Goal: Task Accomplishment & Management: Manage account settings

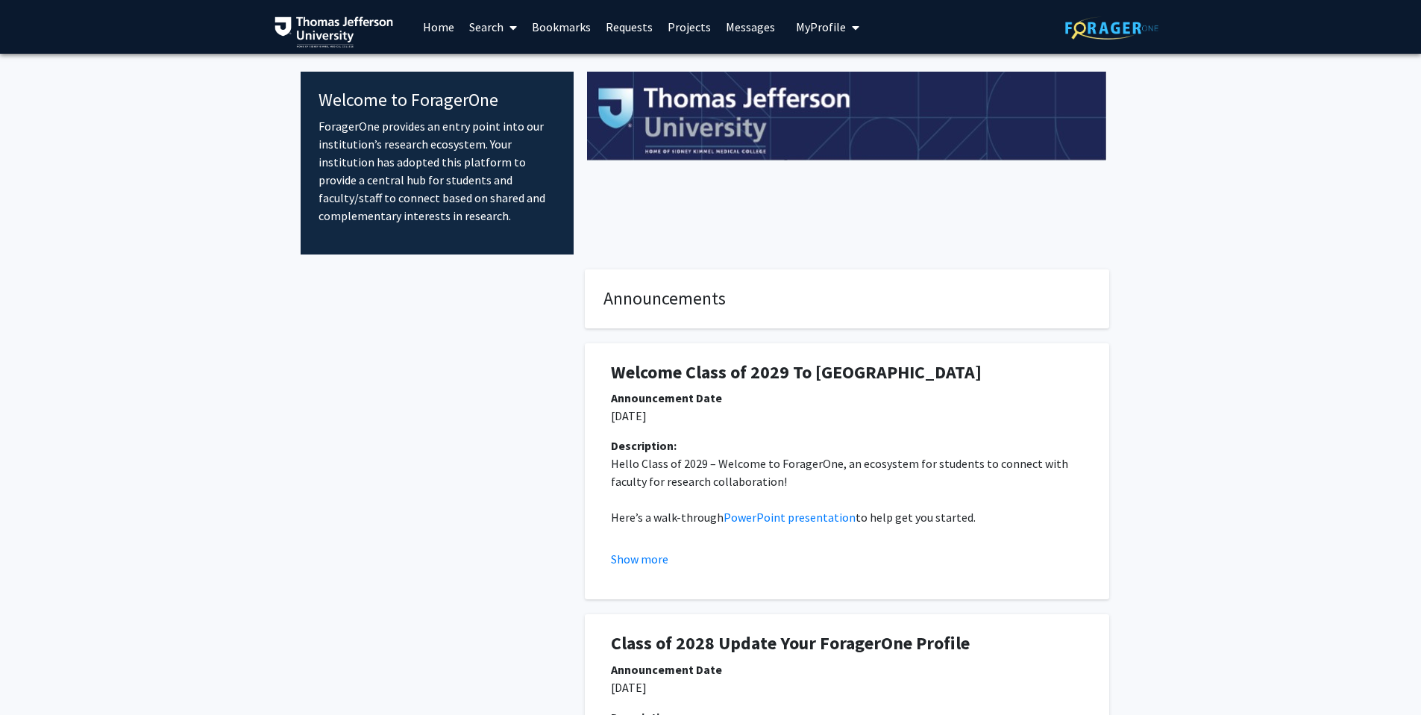
click at [836, 37] on button "My Profile" at bounding box center [828, 27] width 72 height 54
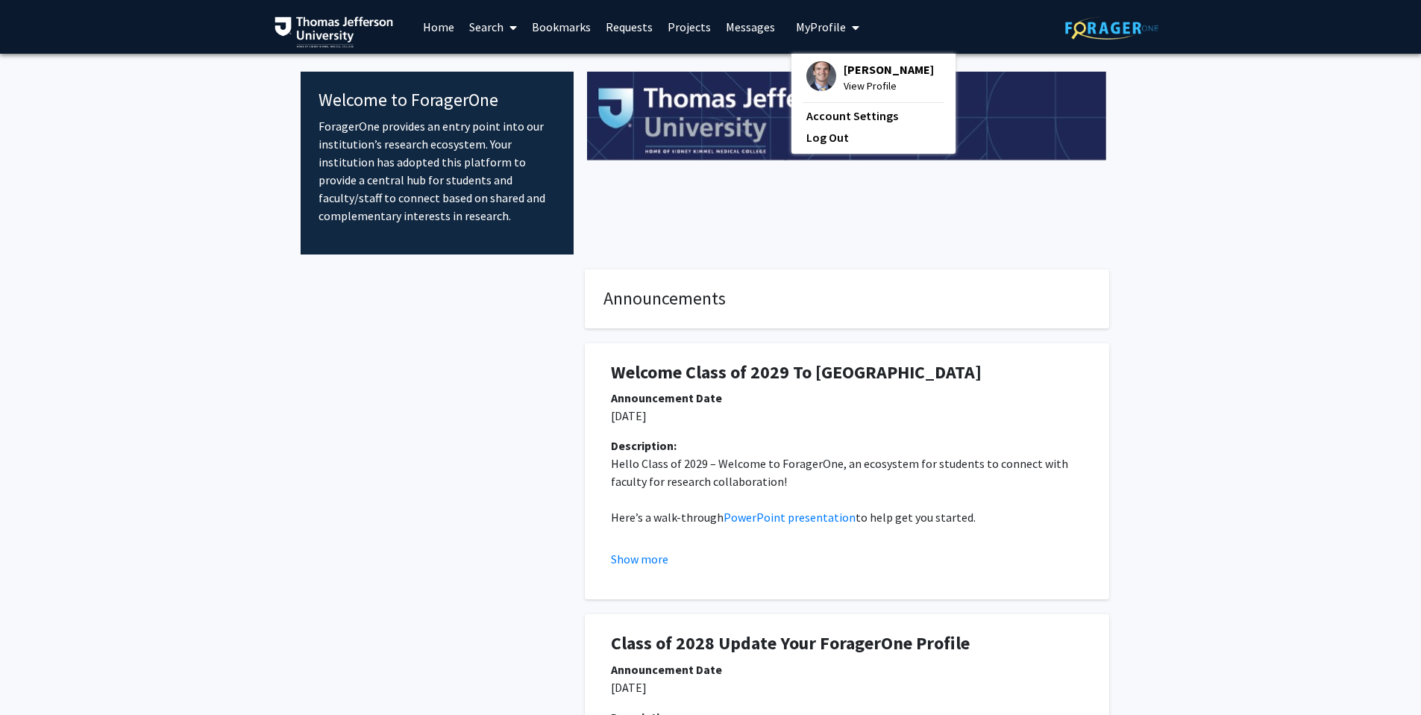
click at [633, 31] on link "Requests" at bounding box center [629, 27] width 62 height 52
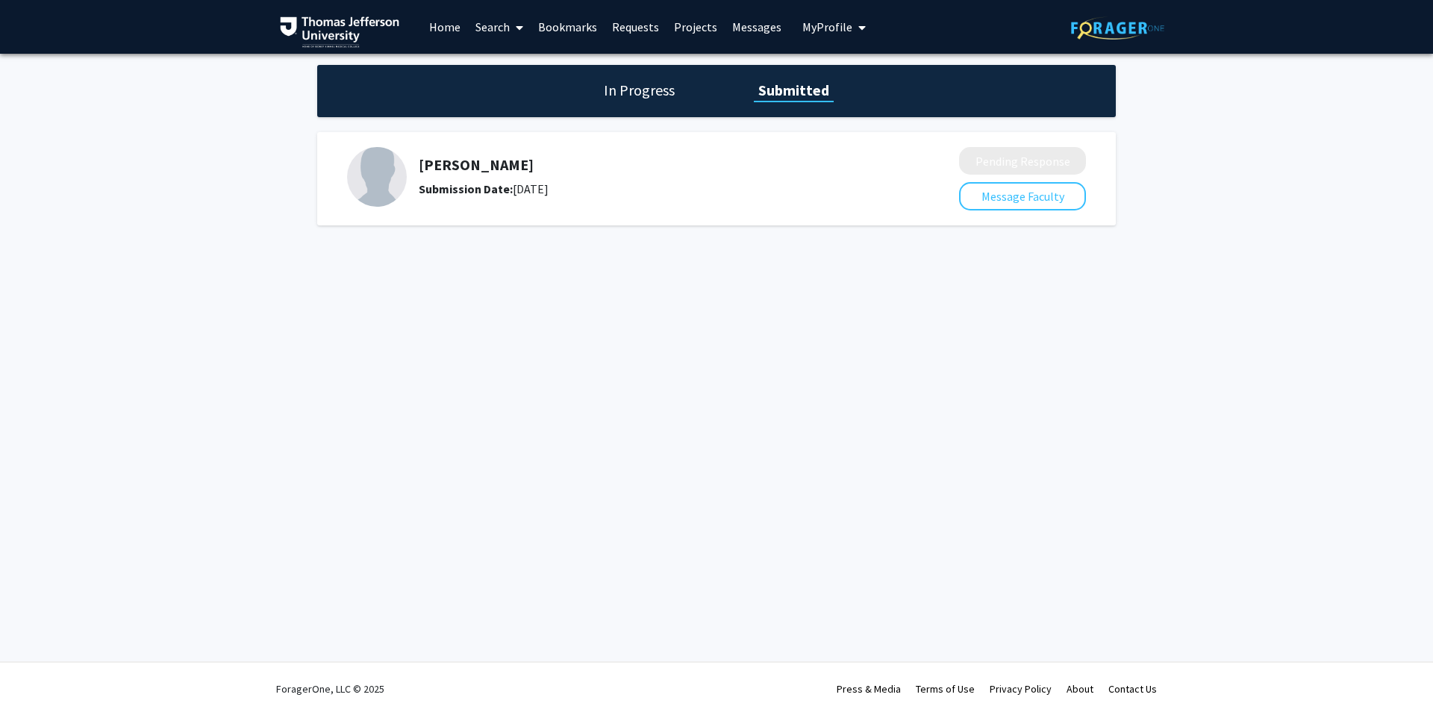
click at [737, 33] on link "Messages" at bounding box center [757, 27] width 64 height 52
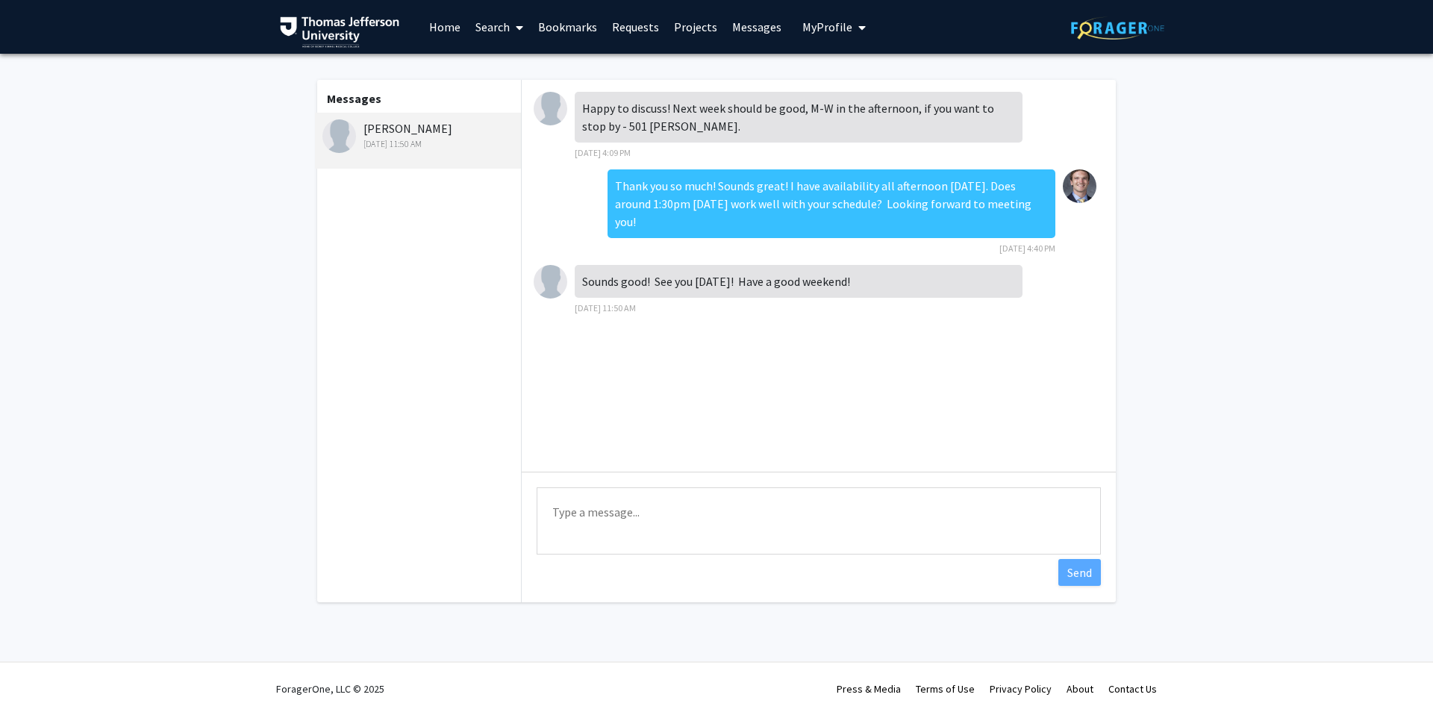
click at [629, 31] on link "Requests" at bounding box center [635, 27] width 62 height 52
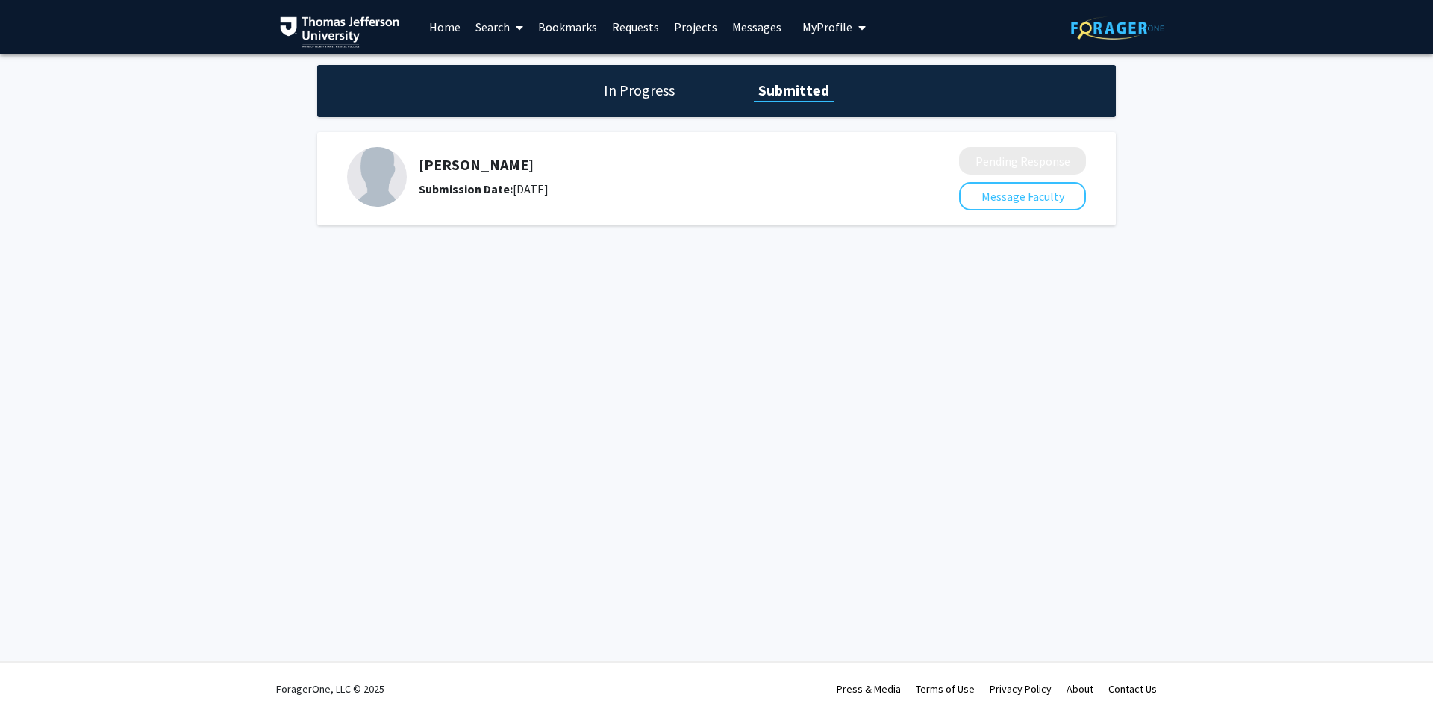
click at [470, 176] on div "[PERSON_NAME] Submission Date: [DATE]" at bounding box center [649, 177] width 461 height 42
click at [402, 169] on img at bounding box center [377, 177] width 60 height 60
click at [664, 94] on h1 "In Progress" at bounding box center [639, 90] width 80 height 21
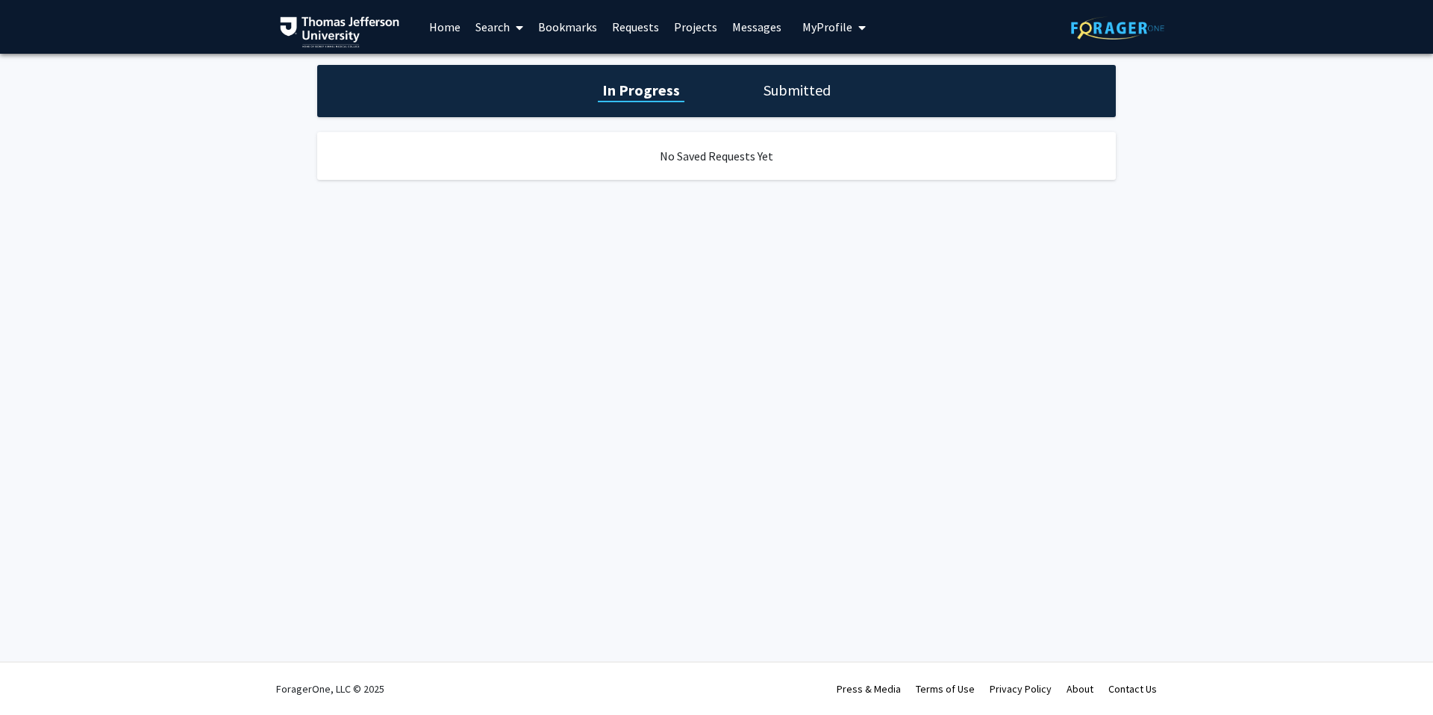
click at [478, 38] on link "Search" at bounding box center [499, 27] width 63 height 52
click at [556, 31] on link "Bookmarks" at bounding box center [568, 27] width 74 height 52
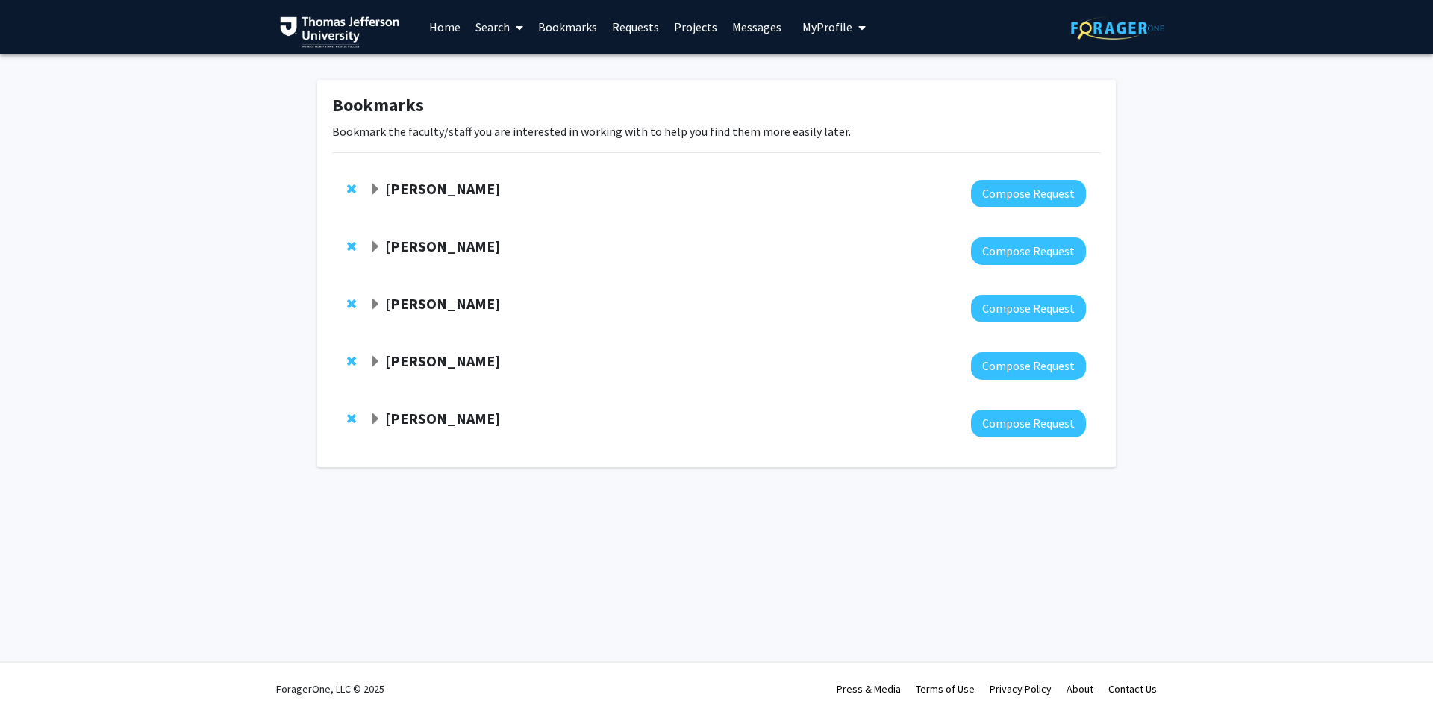
click at [395, 258] on div at bounding box center [727, 251] width 716 height 28
click at [384, 248] on div "[PERSON_NAME]" at bounding box center [530, 246] width 322 height 19
click at [419, 239] on strong "[PERSON_NAME]" at bounding box center [442, 246] width 115 height 19
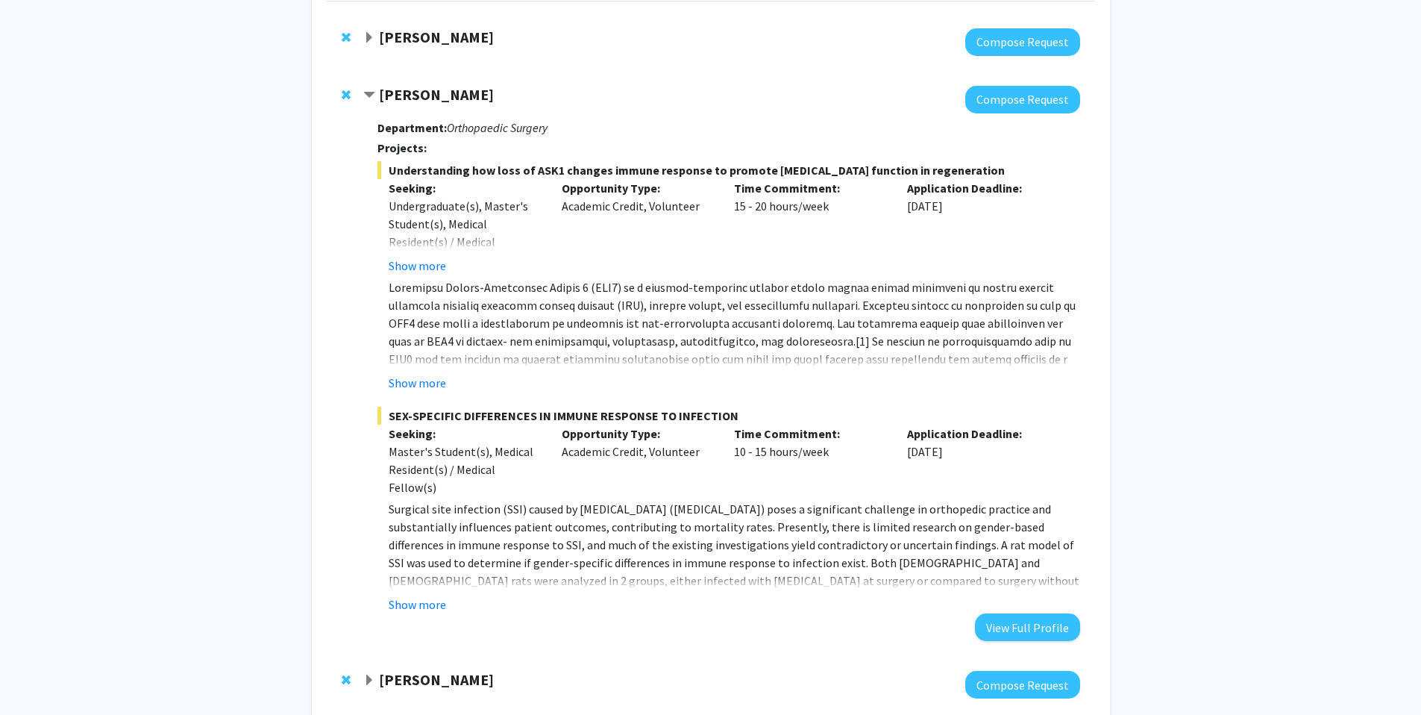
scroll to position [154, 0]
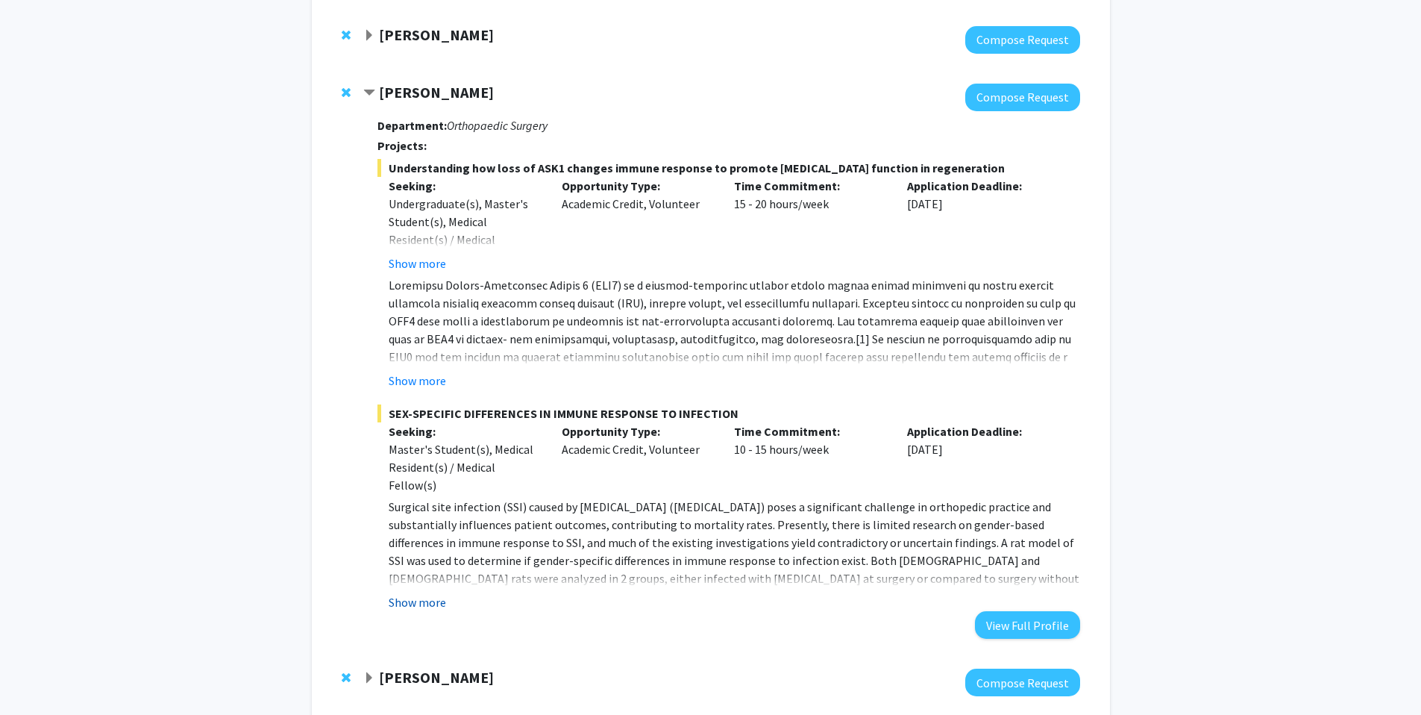
click at [425, 600] on button "Show more" at bounding box center [417, 602] width 57 height 18
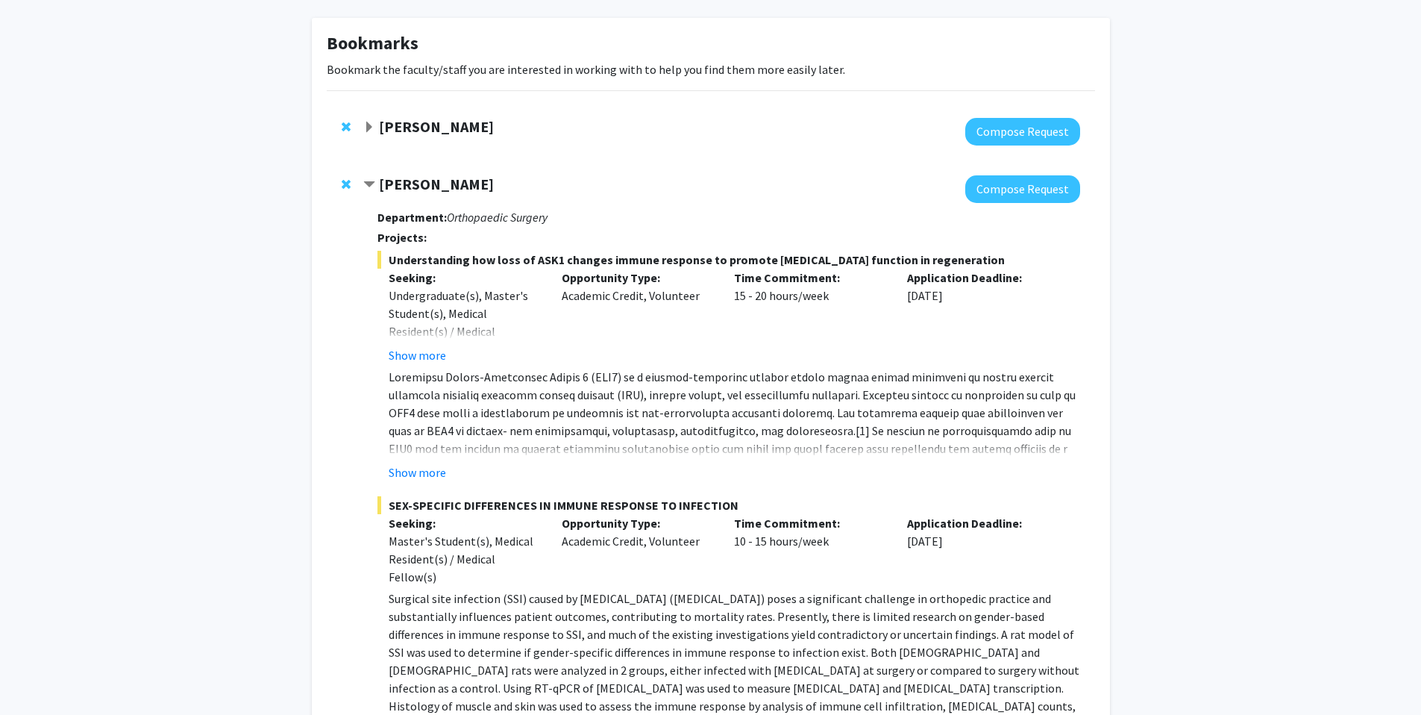
scroll to position [58, 0]
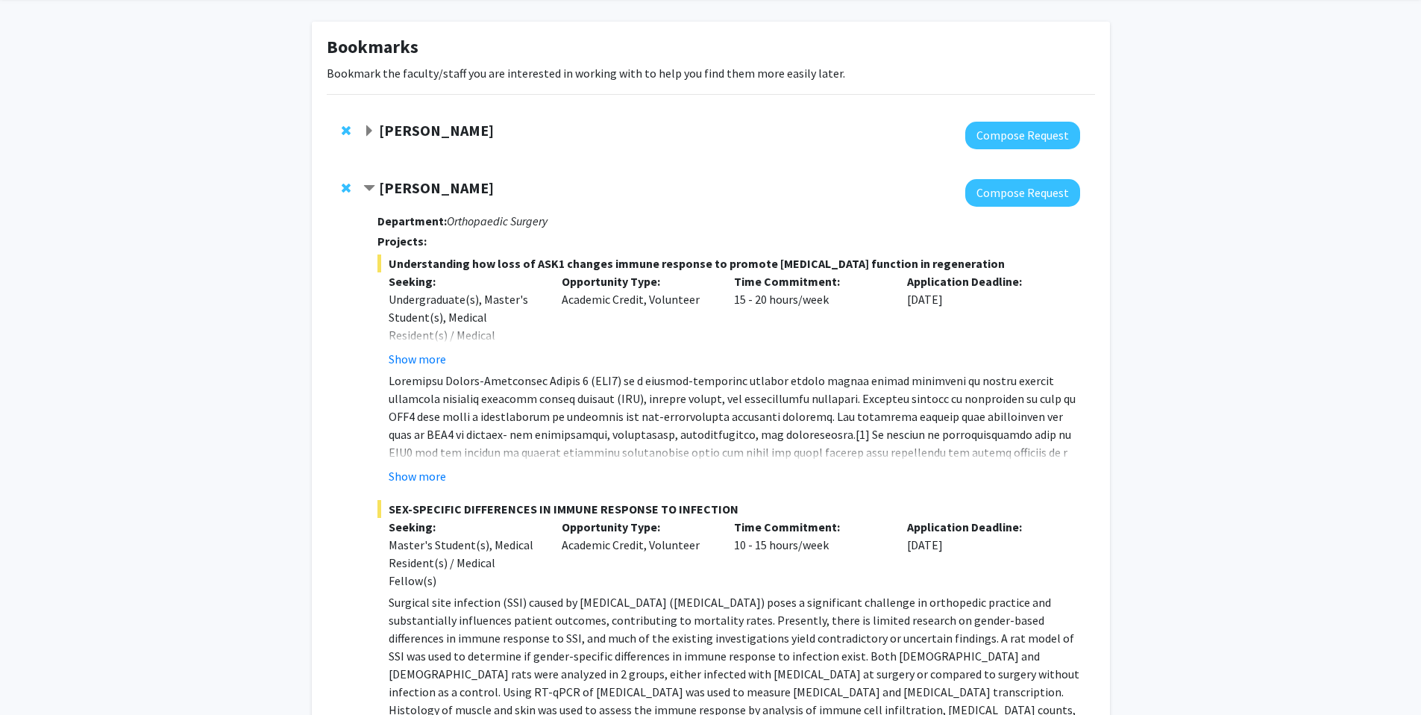
click at [378, 190] on div "[PERSON_NAME]" at bounding box center [524, 188] width 322 height 19
click at [370, 184] on span "Contract Theresa Freeman Bookmark" at bounding box center [369, 189] width 12 height 12
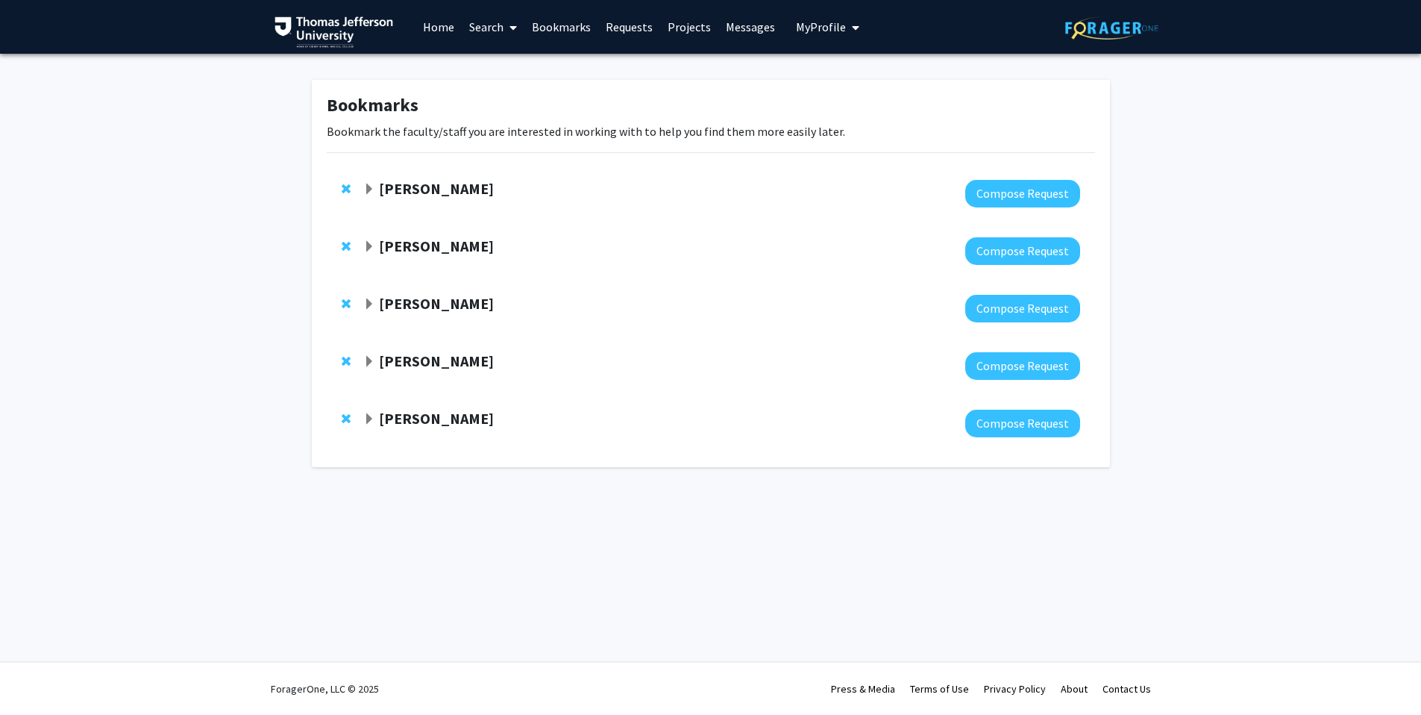
scroll to position [0, 0]
click at [378, 170] on div "[PERSON_NAME] Compose Request" at bounding box center [716, 193] width 769 height 57
click at [372, 184] on span "Expand Katie Hunzinger Bookmark" at bounding box center [375, 190] width 12 height 12
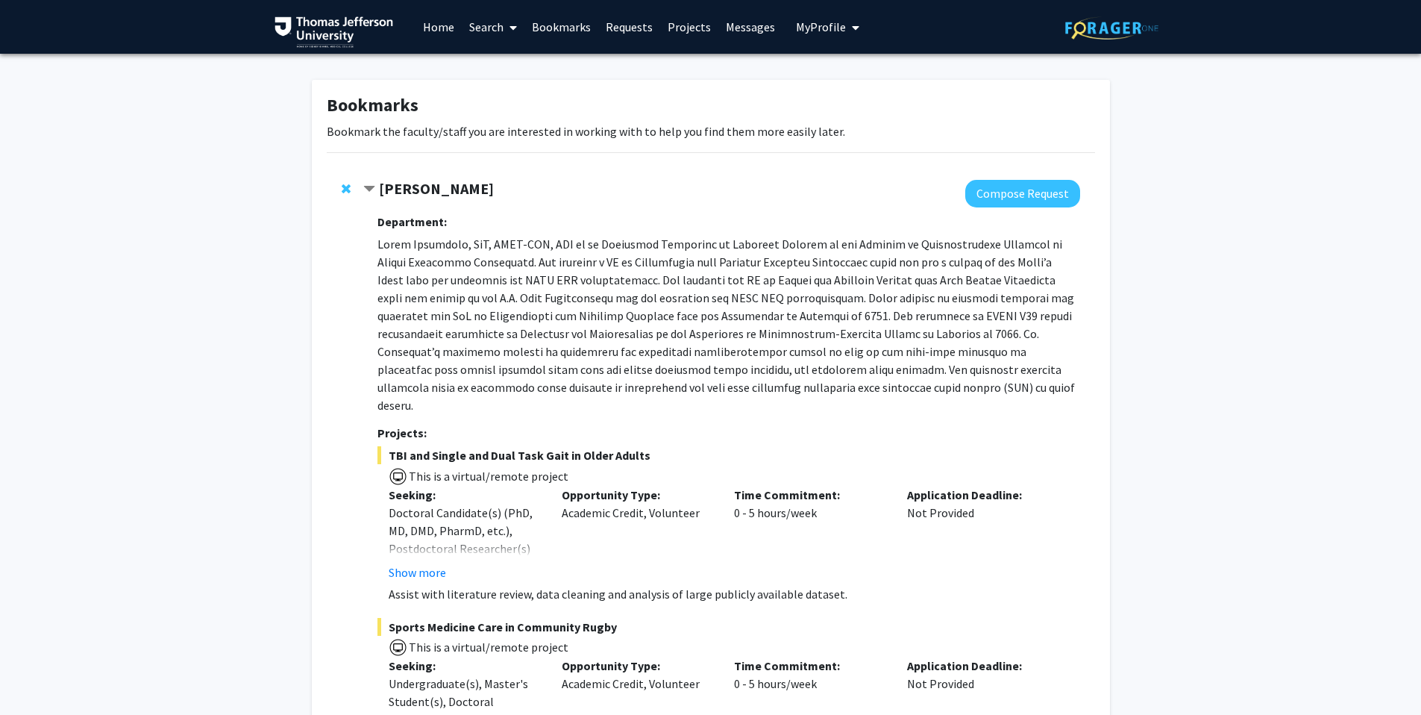
click at [389, 187] on strong "[PERSON_NAME]" at bounding box center [436, 188] width 115 height 19
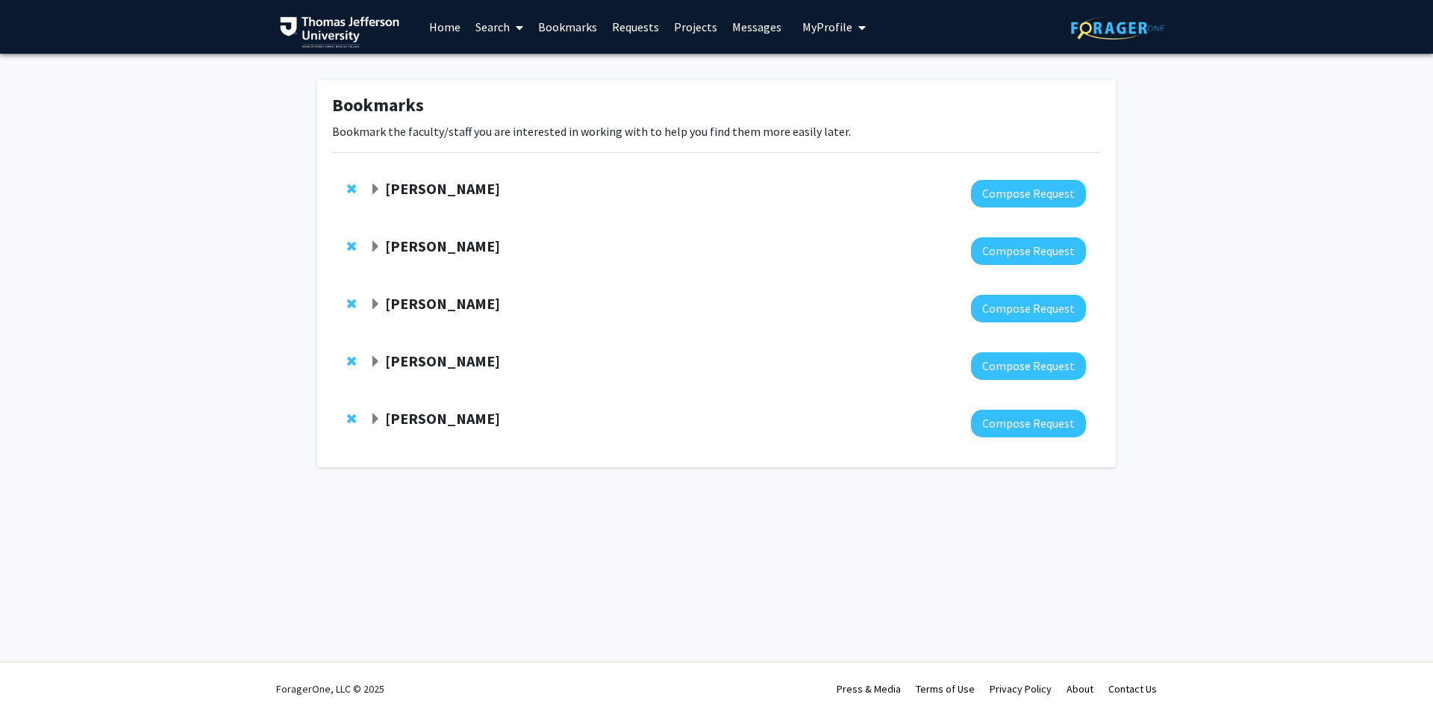
click at [416, 299] on strong "[PERSON_NAME]" at bounding box center [442, 303] width 115 height 19
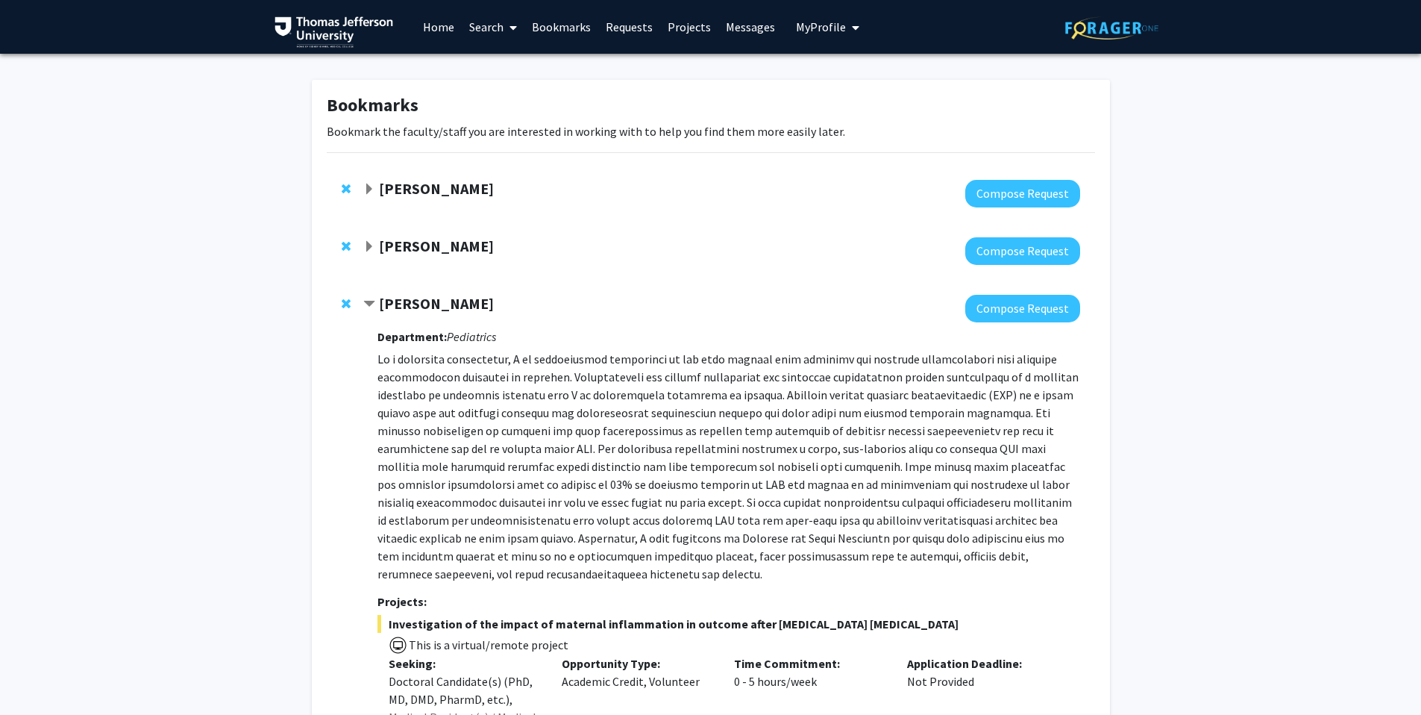
click at [416, 300] on strong "[PERSON_NAME]" at bounding box center [436, 303] width 115 height 19
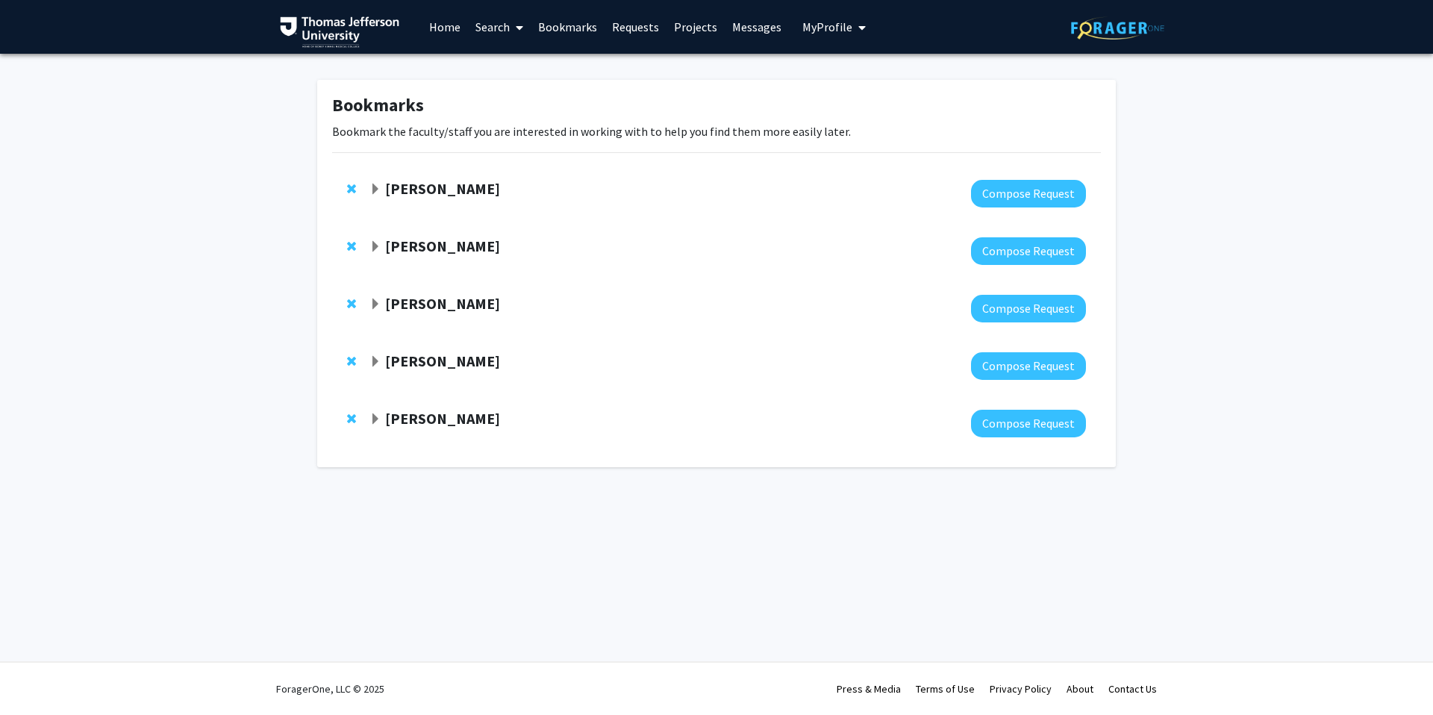
click at [416, 366] on strong "[PERSON_NAME]" at bounding box center [442, 360] width 115 height 19
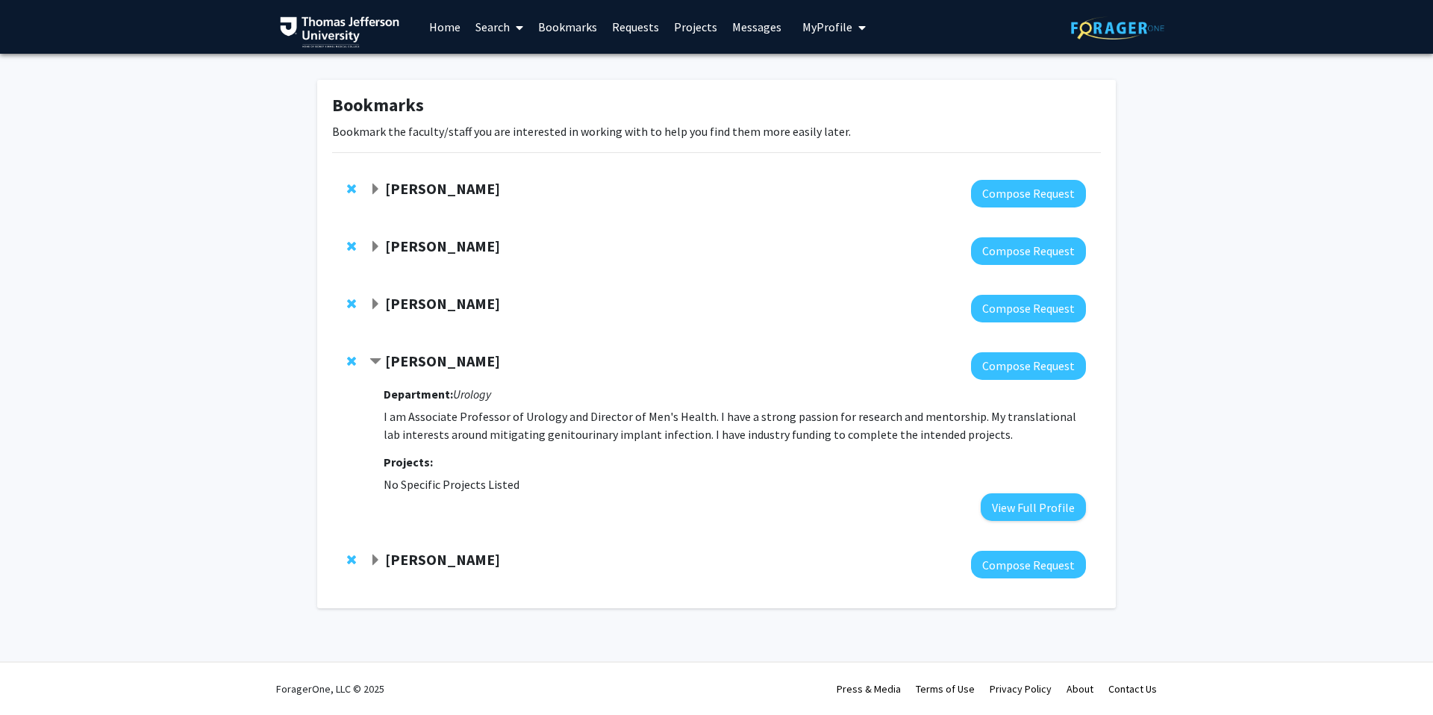
click at [439, 553] on strong "[PERSON_NAME]" at bounding box center [442, 559] width 115 height 19
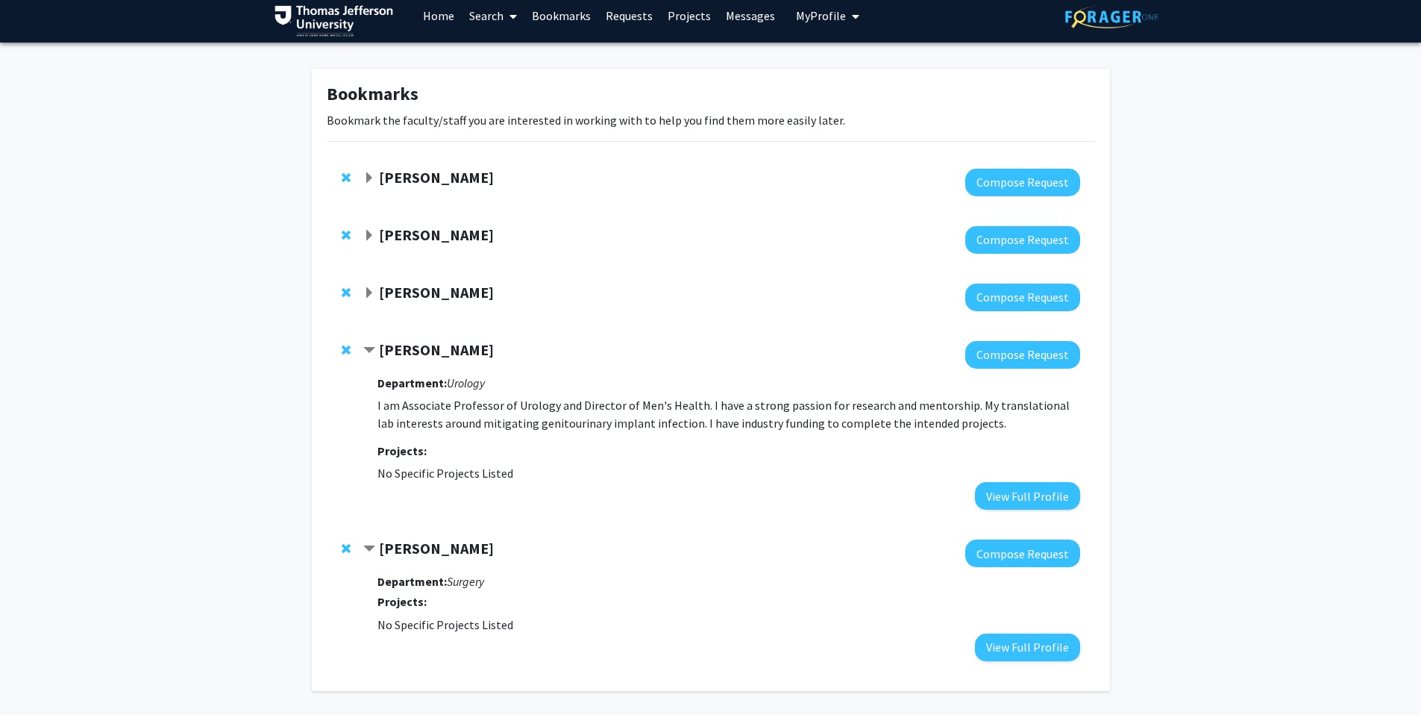
scroll to position [66, 0]
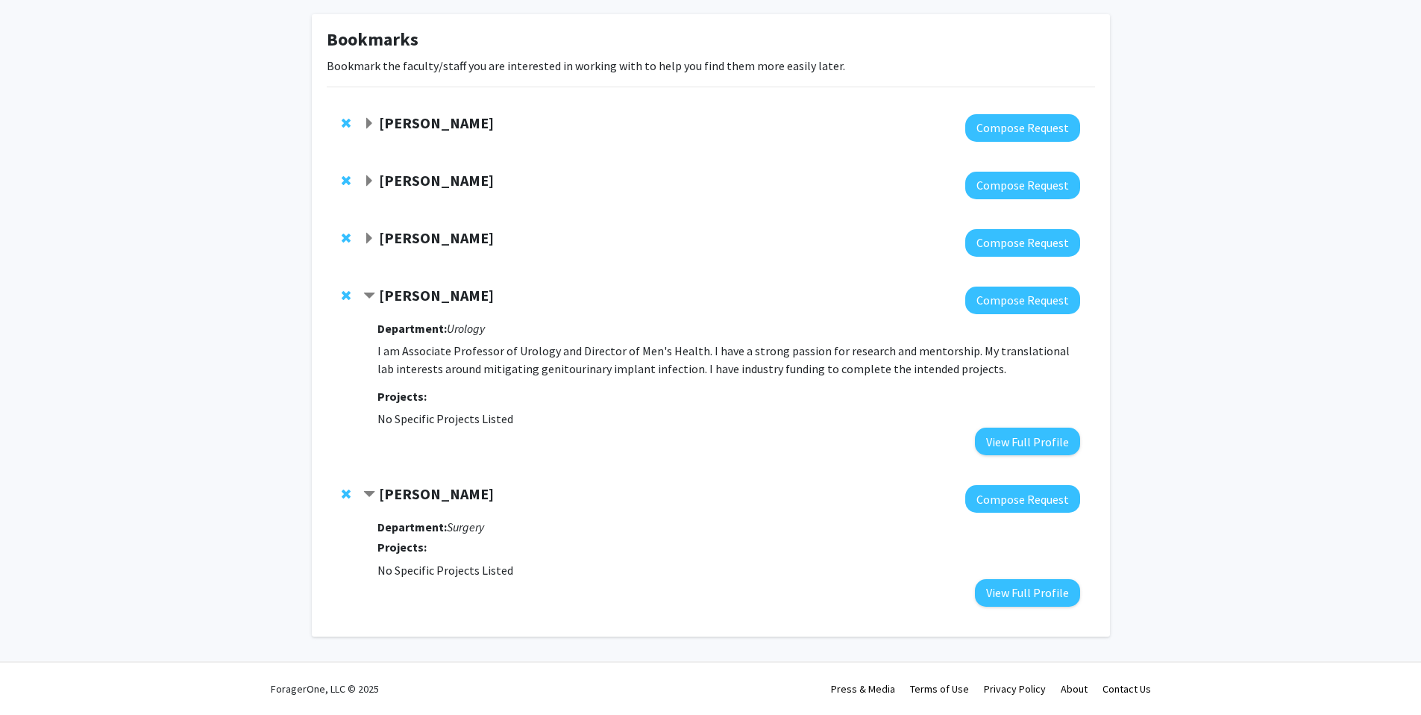
click at [436, 498] on strong "[PERSON_NAME]" at bounding box center [436, 493] width 115 height 19
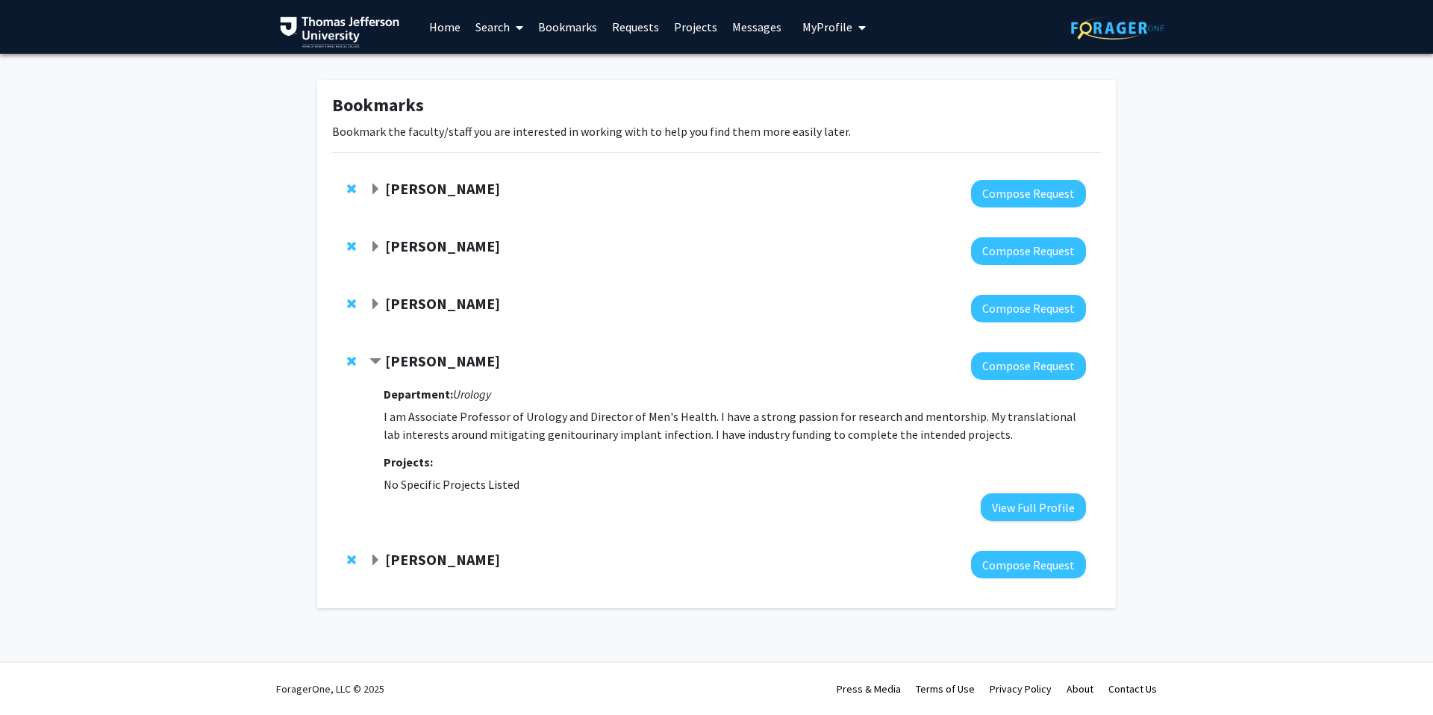
click at [439, 363] on strong "[PERSON_NAME]" at bounding box center [442, 360] width 115 height 19
